Goal: Transaction & Acquisition: Purchase product/service

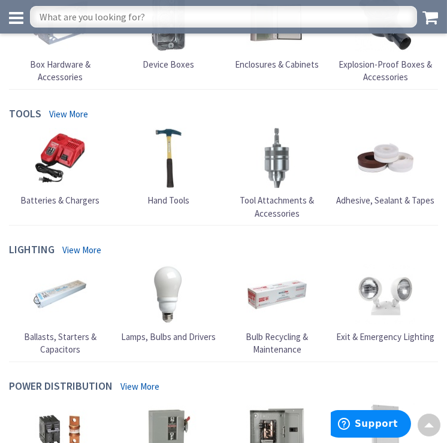
scroll to position [899, 0]
click at [147, 20] on input "text" at bounding box center [223, 17] width 387 height 22
type input "34 EMT PIPE'"
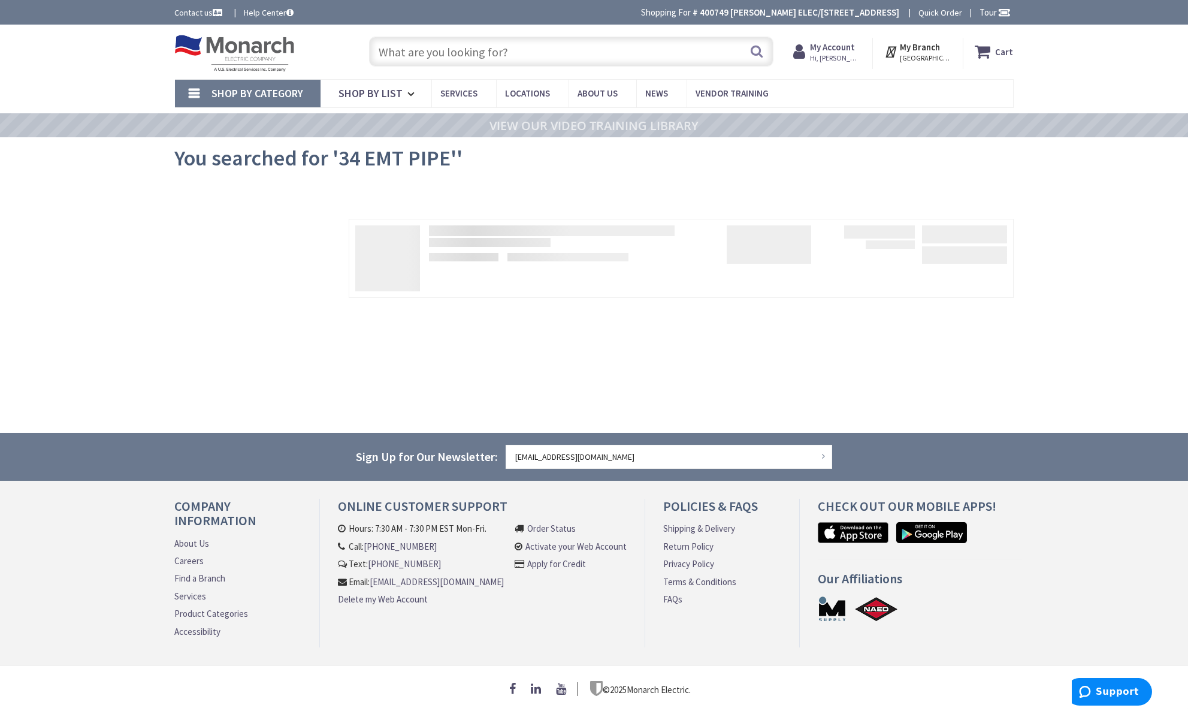
type input "[STREET_ADDRESS]"
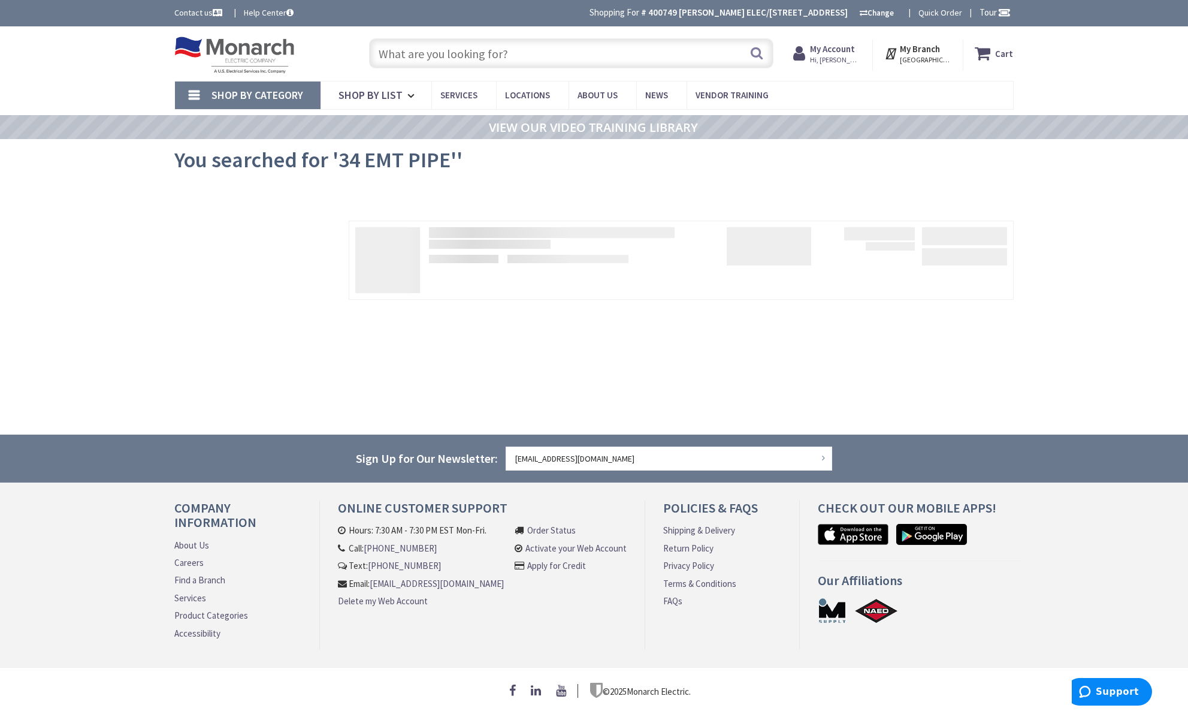
click at [529, 62] on input "text" at bounding box center [571, 53] width 405 height 30
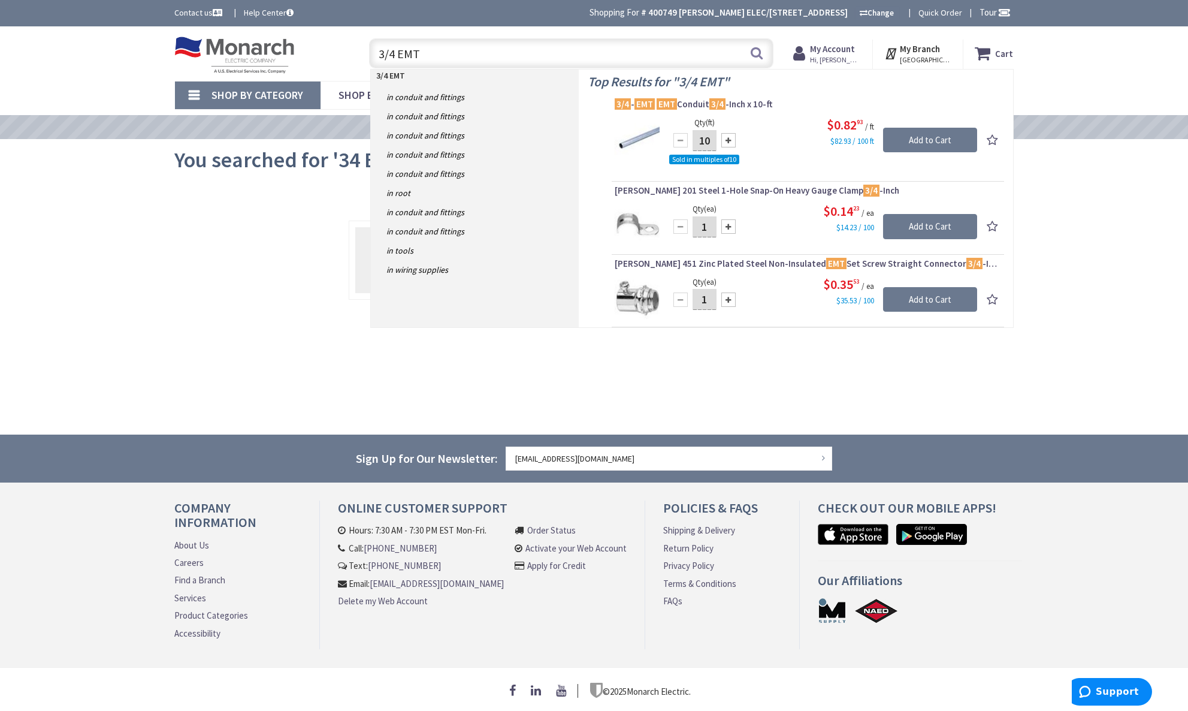
type input "3/4 EMT"
click at [725, 142] on div at bounding box center [729, 140] width 14 height 14
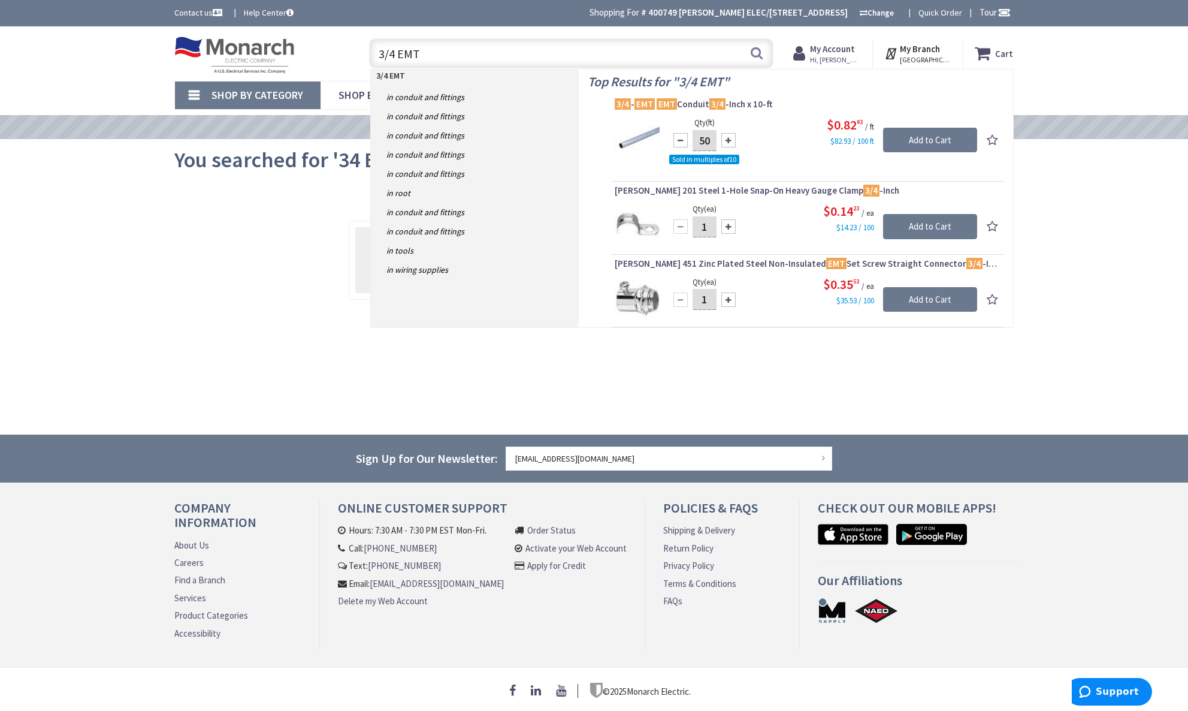
click at [725, 142] on div at bounding box center [729, 140] width 14 height 14
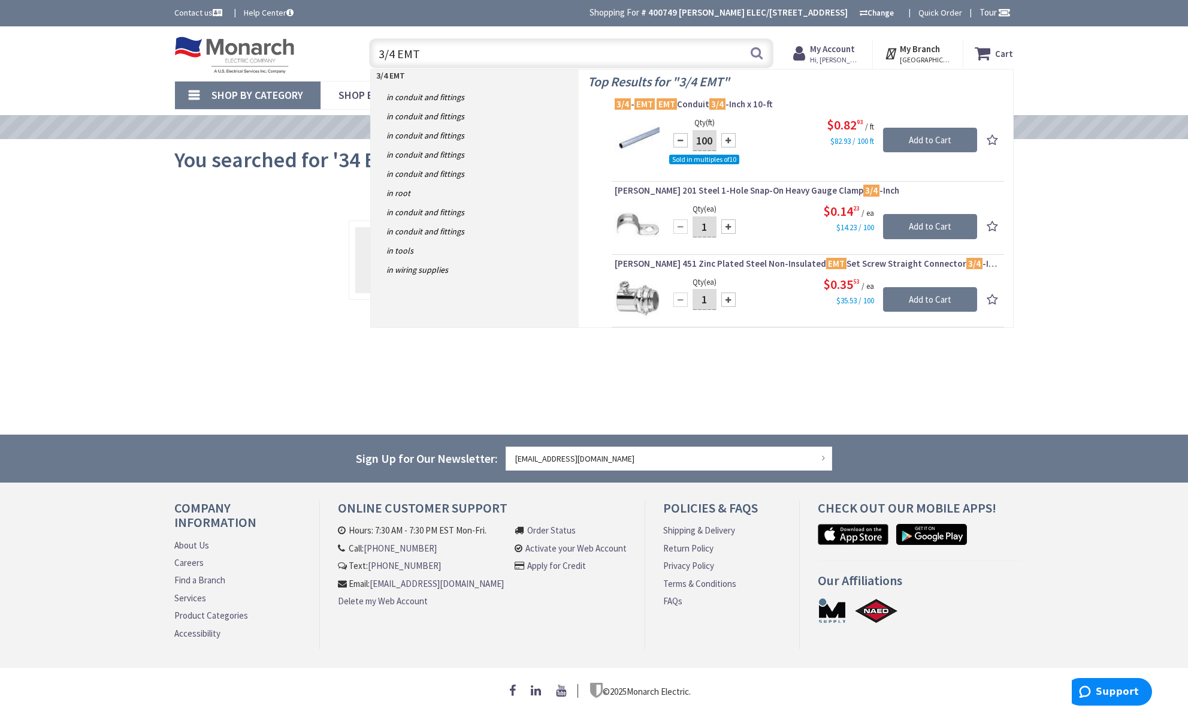
click at [725, 142] on div at bounding box center [729, 140] width 14 height 14
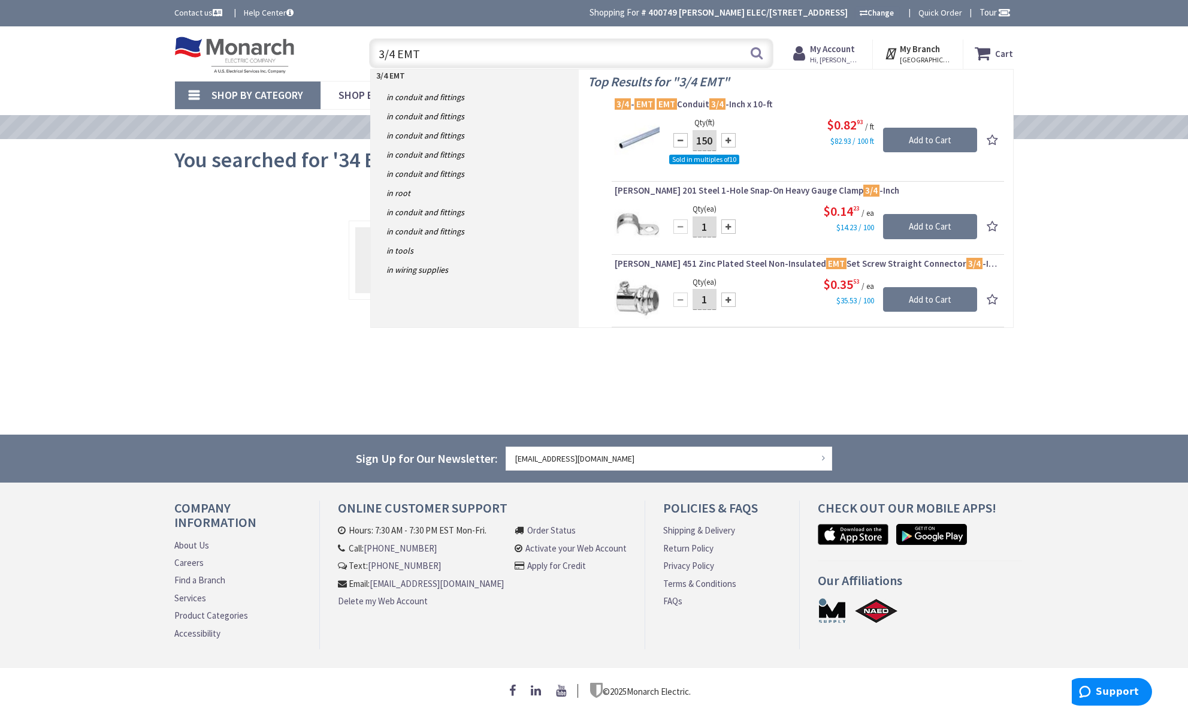
click at [712, 137] on input "150" at bounding box center [705, 140] width 24 height 21
click at [719, 137] on div "150" at bounding box center [705, 140] width 72 height 24
click at [720, 137] on div "150" at bounding box center [705, 140] width 72 height 24
click at [720, 138] on div "150" at bounding box center [705, 140] width 72 height 24
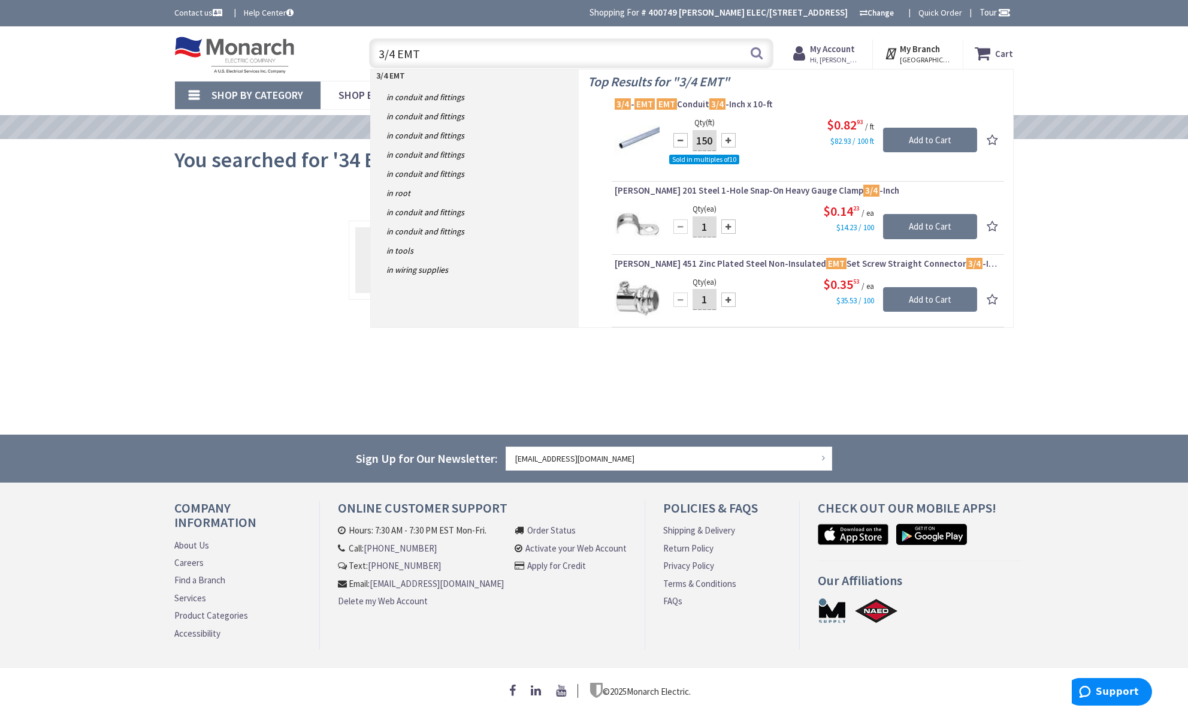
click at [723, 137] on div at bounding box center [729, 140] width 14 height 14
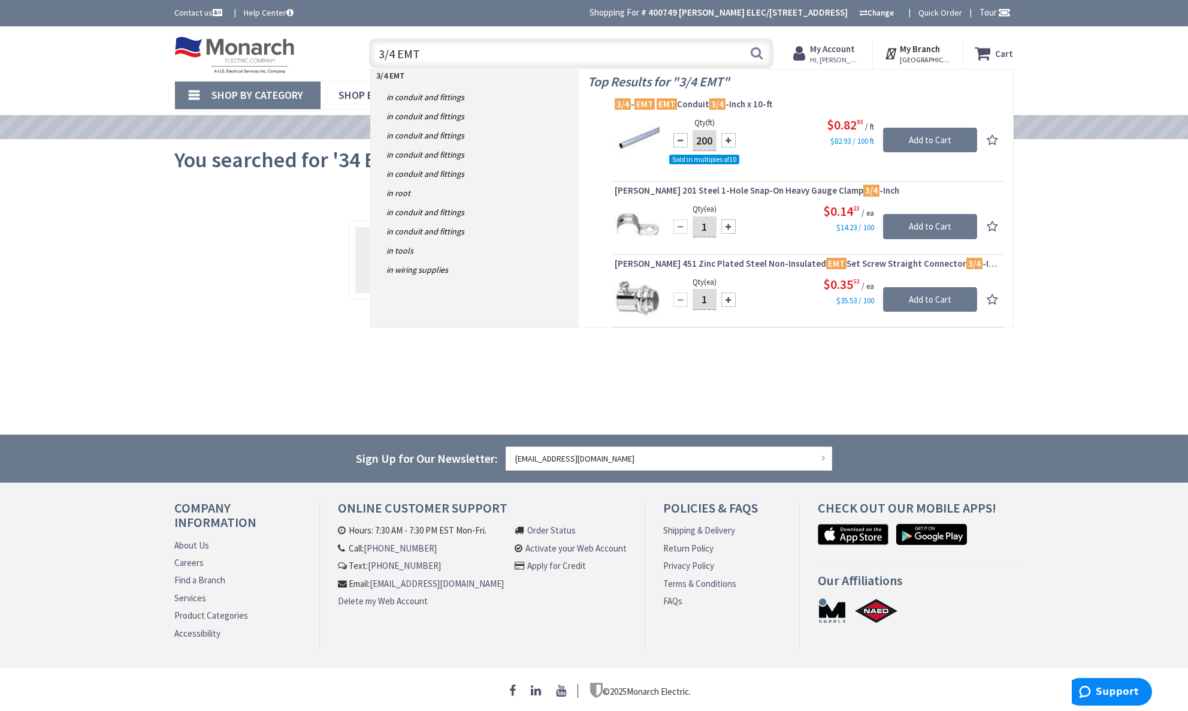
click at [723, 137] on div at bounding box center [729, 140] width 14 height 14
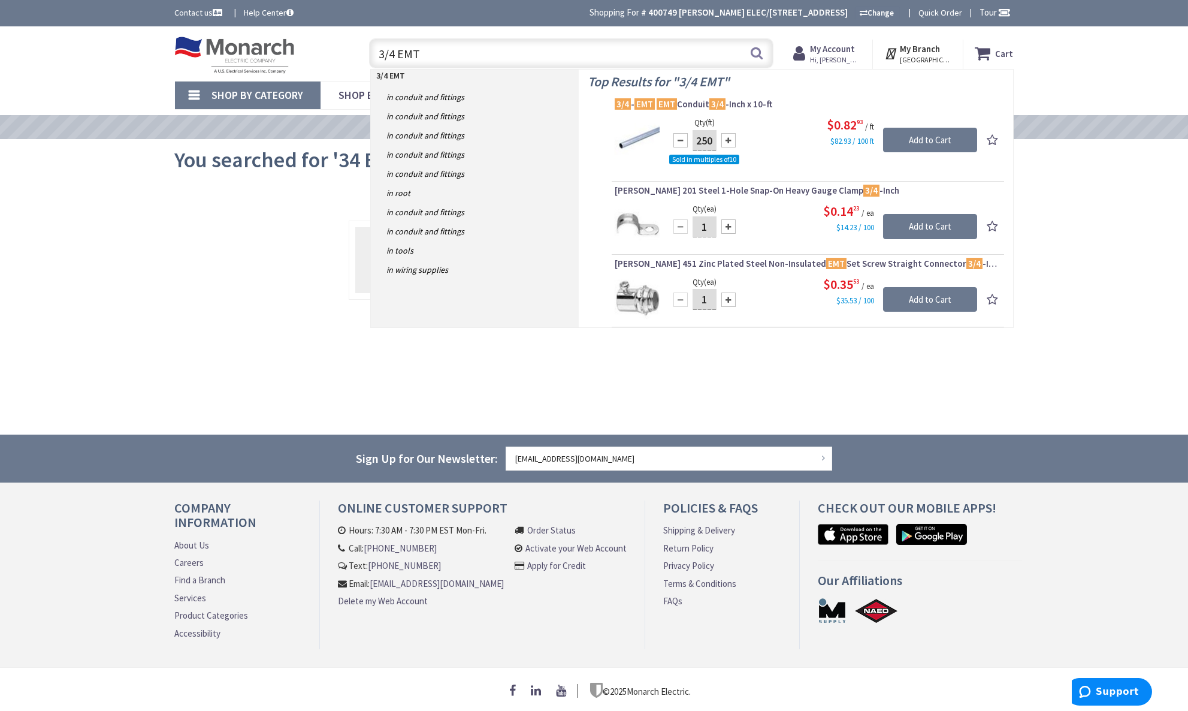
click at [723, 137] on div at bounding box center [729, 140] width 14 height 14
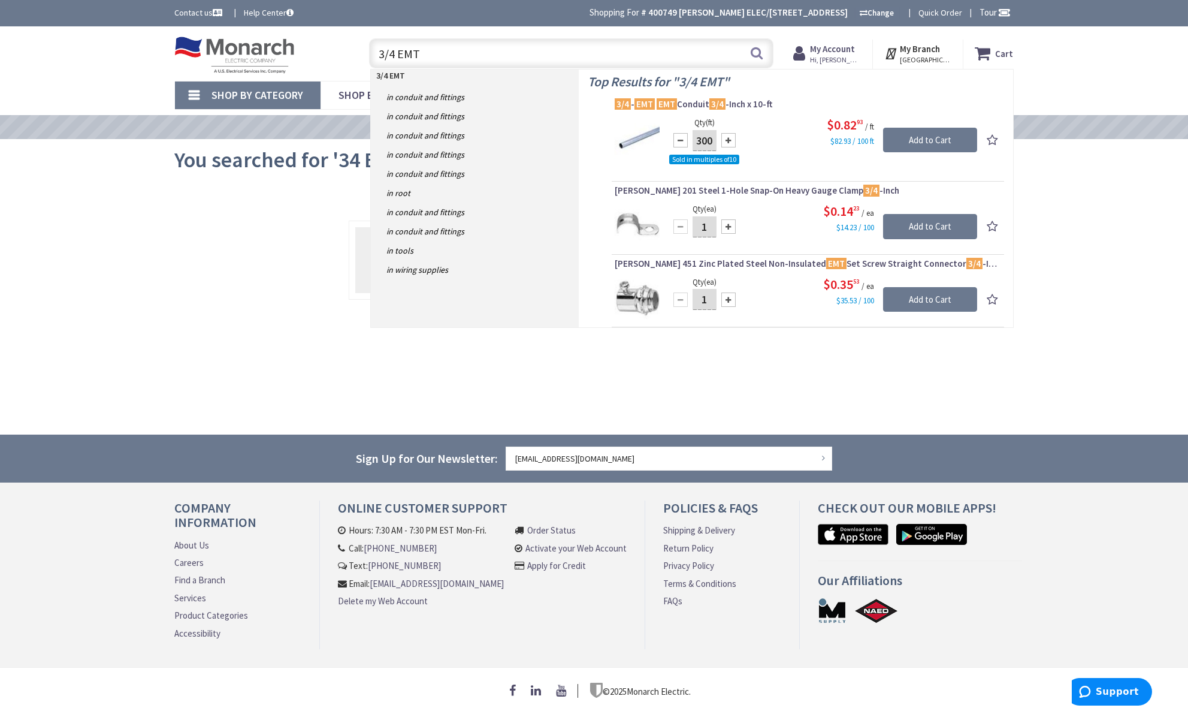
click at [723, 137] on div at bounding box center [729, 140] width 14 height 14
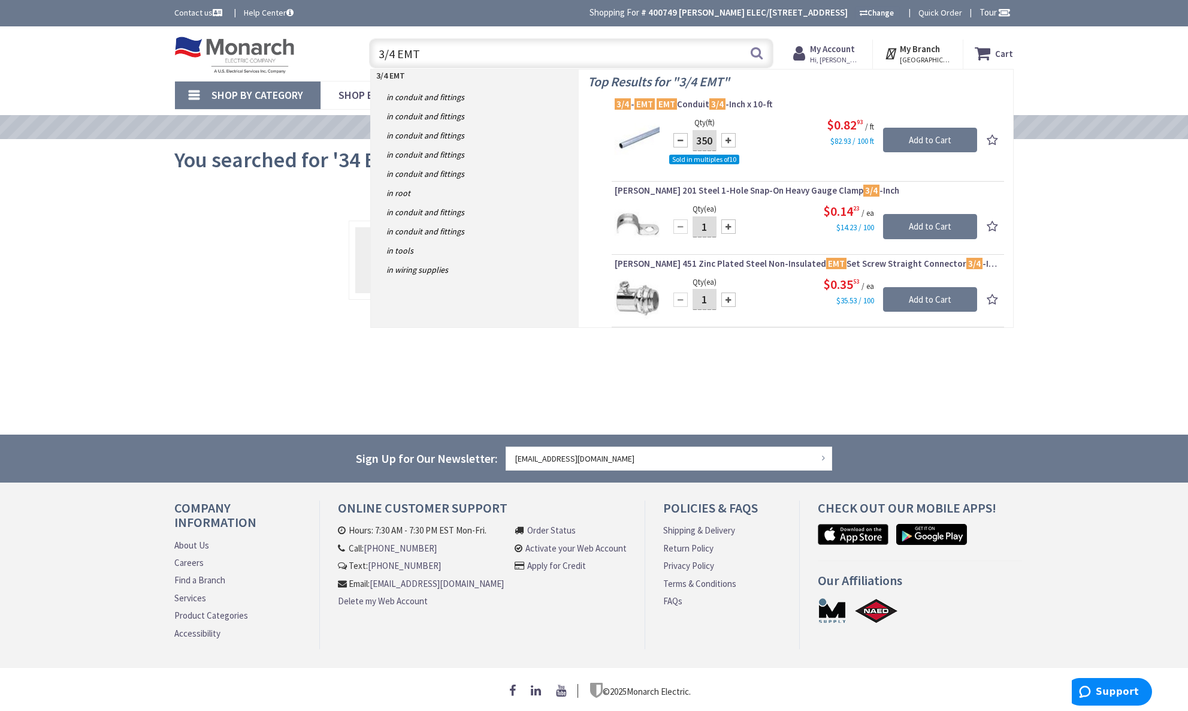
click at [723, 137] on div at bounding box center [729, 140] width 14 height 14
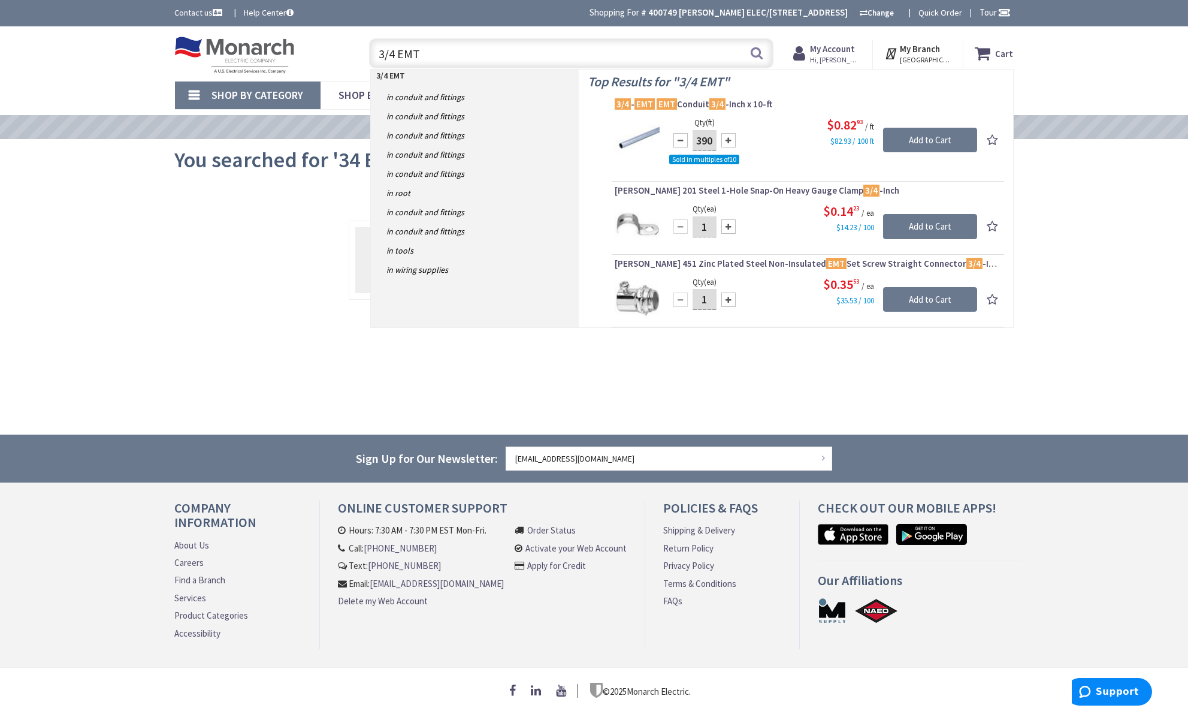
type input "400"
click at [926, 143] on input "Add to Cart" at bounding box center [930, 140] width 94 height 25
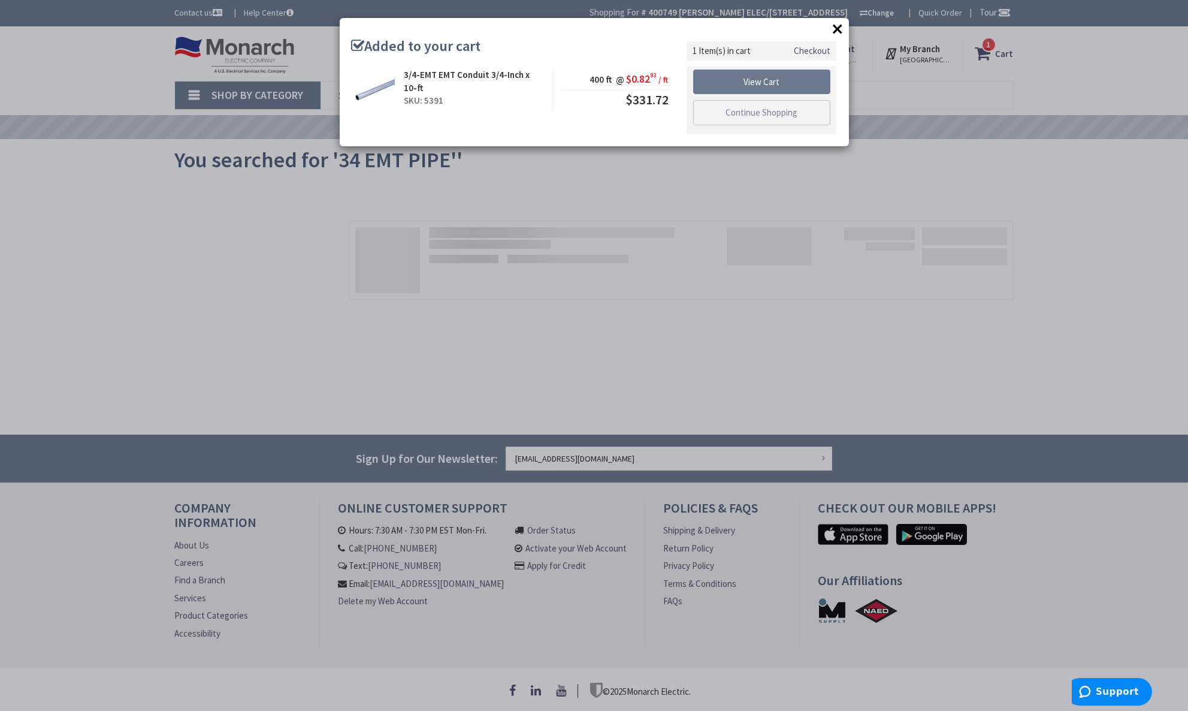
click at [836, 27] on button "×" at bounding box center [838, 29] width 18 height 18
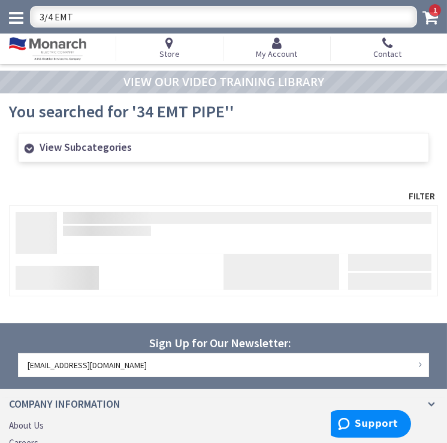
click at [89, 20] on input "3/4 EMT" at bounding box center [223, 17] width 387 height 22
